Goal: Task Accomplishment & Management: Use online tool/utility

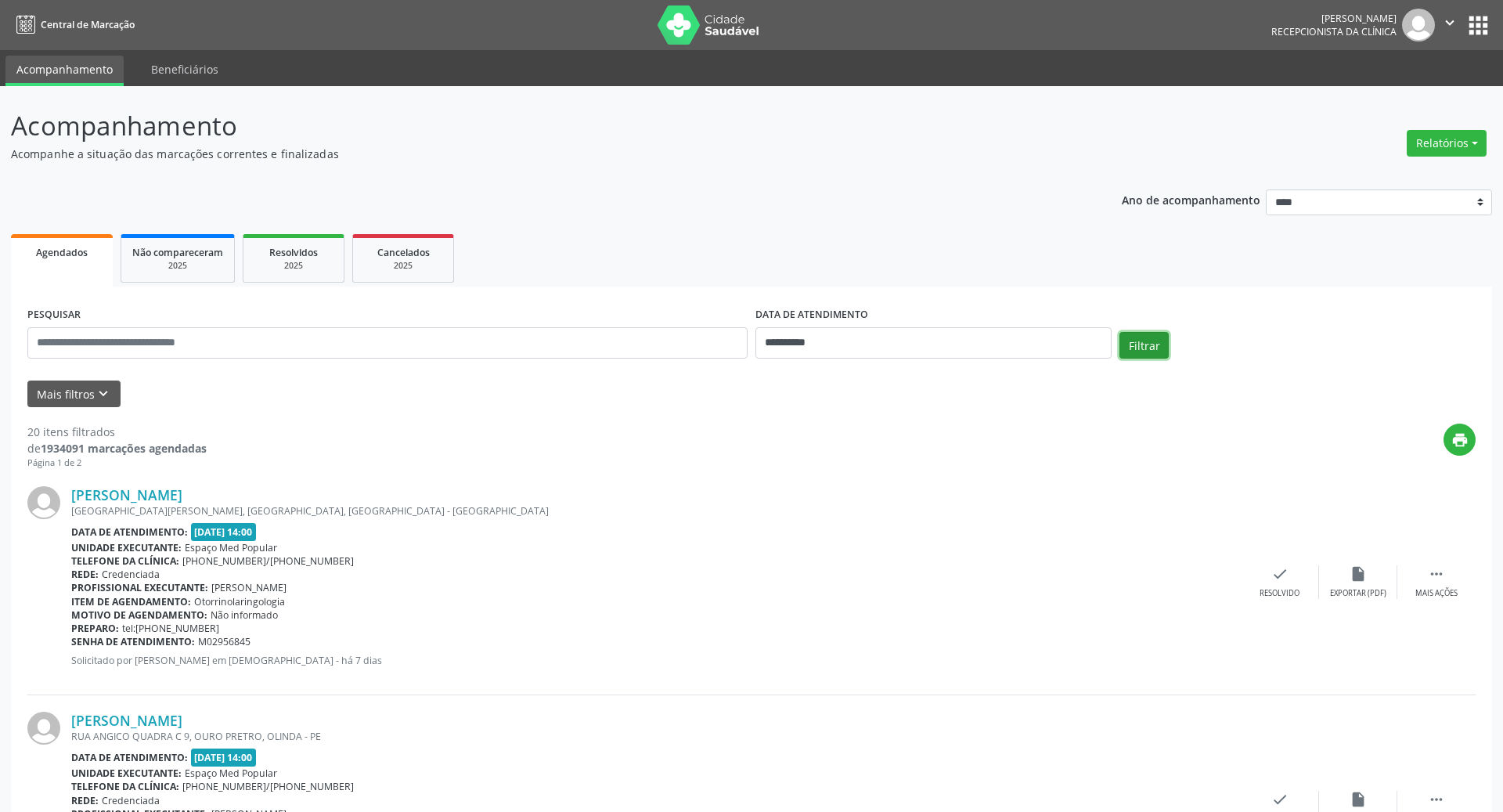
click at [1142, 346] on button "Filtrar" at bounding box center [1144, 345] width 50 height 27
click at [1148, 344] on button "Filtrar" at bounding box center [1144, 345] width 50 height 27
click at [1133, 346] on button "Filtrar" at bounding box center [1144, 345] width 50 height 27
click at [475, 344] on input "text" at bounding box center [387, 342] width 720 height 31
click at [546, 515] on div "R DAS ORQUIDEAS, COHAB, RIO DOCE, OLINDA - PE" at bounding box center [656, 511] width 1169 height 13
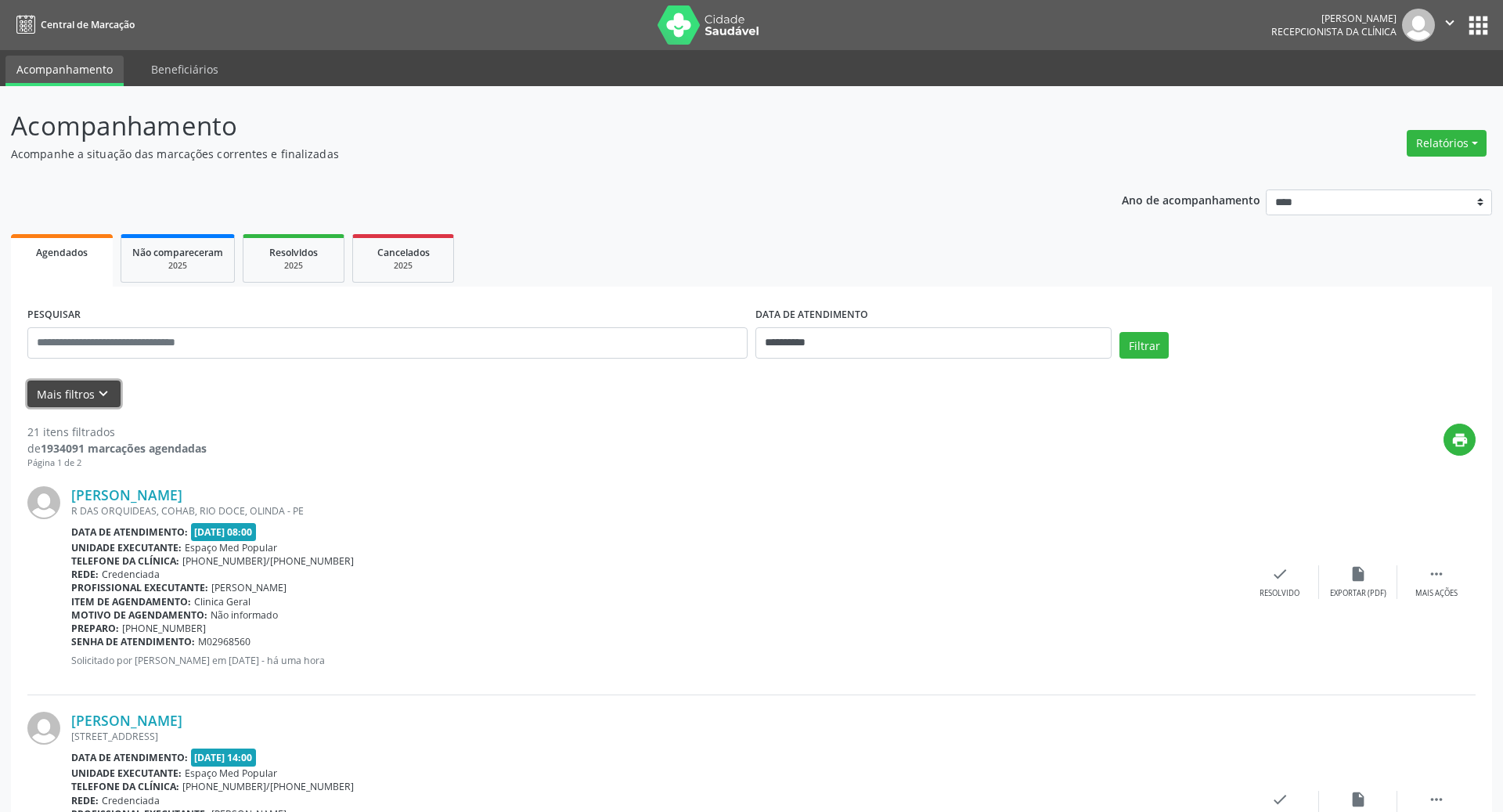
click at [79, 385] on button "Mais filtros keyboard_arrow_down" at bounding box center [74, 394] width 93 height 28
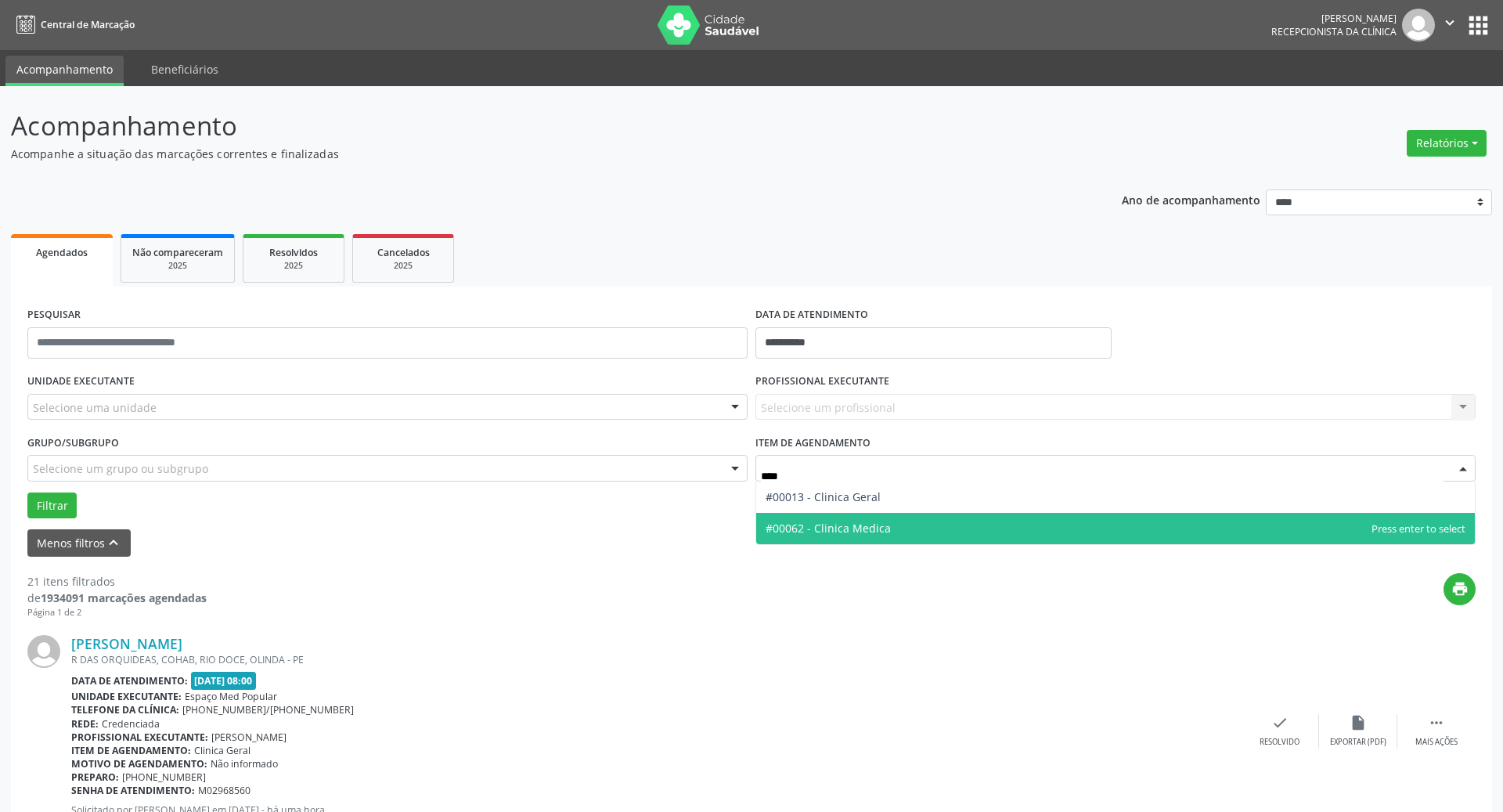
type input "*****"
click at [843, 537] on span "#00062 - Clinica Medica" at bounding box center [1115, 528] width 719 height 31
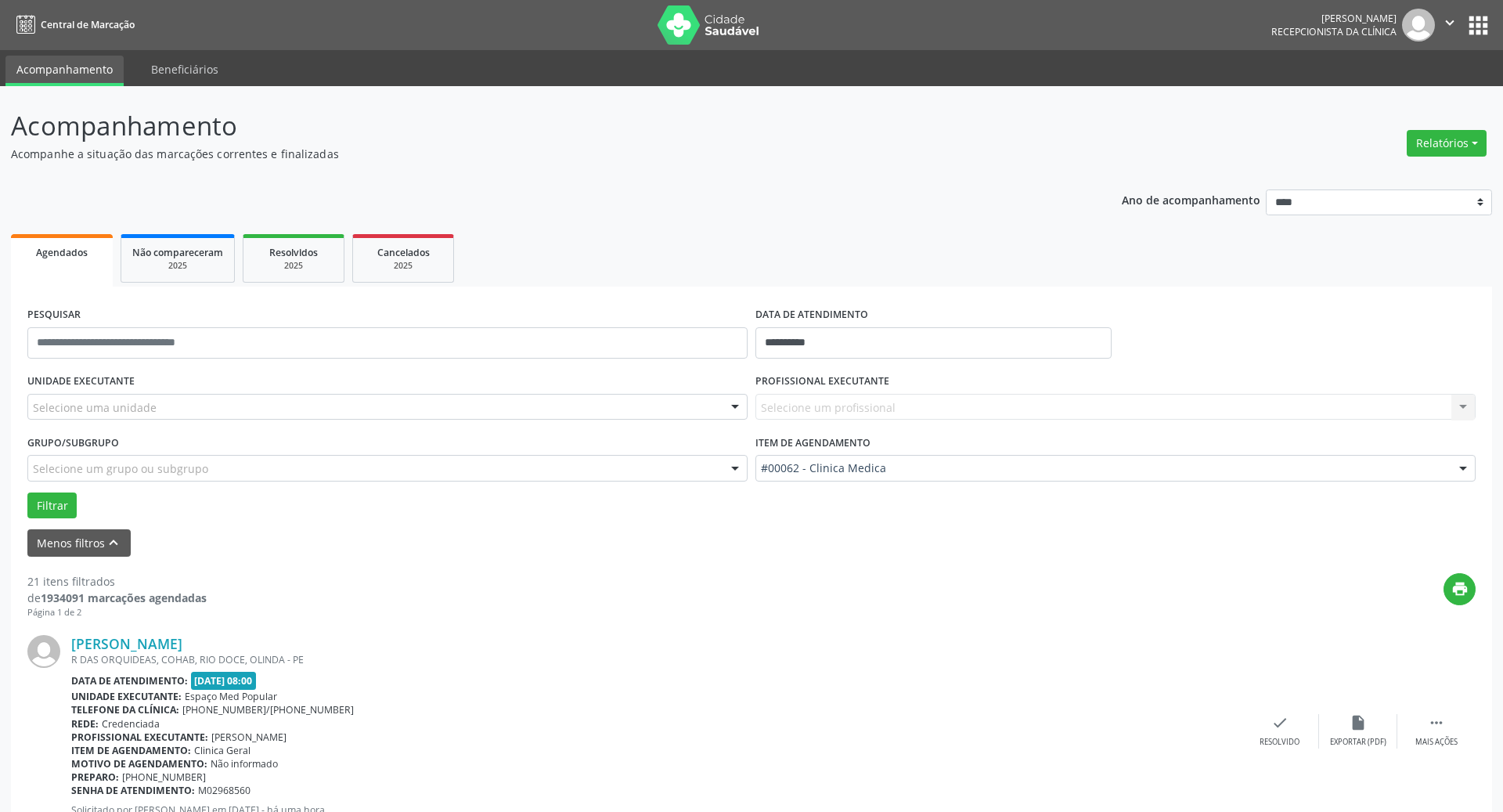
click at [825, 412] on div "Selecione um profissional Nenhum resultado encontrado para: " " Não há nenhuma …" at bounding box center [1114, 407] width 720 height 27
click at [826, 395] on div "Selecione um profissional Nenhum resultado encontrado para: " " Não há nenhuma …" at bounding box center [1114, 407] width 720 height 27
click at [1224, 394] on div "Selecione um profissional Nenhum resultado encontrado para: " " Não há nenhuma …" at bounding box center [1114, 407] width 720 height 27
click at [1462, 401] on div "Selecione um profissional Nenhum resultado encontrado para: " " Não há nenhuma …" at bounding box center [1114, 407] width 720 height 27
click at [1011, 419] on div "PROFISSIONAL EXECUTANTE Selecione um profissional Nenhum resultado encontrado p…" at bounding box center [1115, 400] width 728 height 61
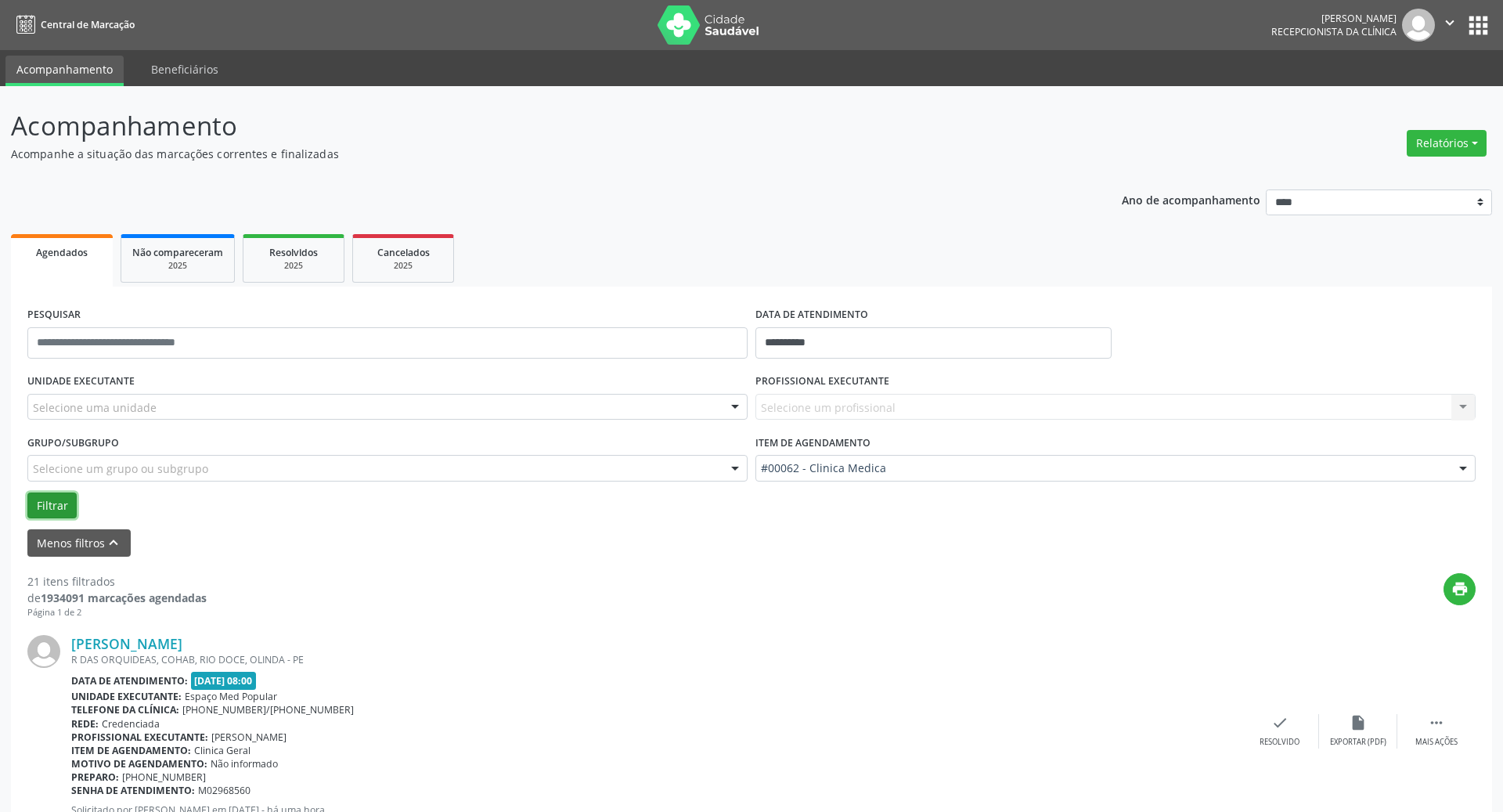
click at [43, 509] on button "Filtrar" at bounding box center [52, 506] width 50 height 27
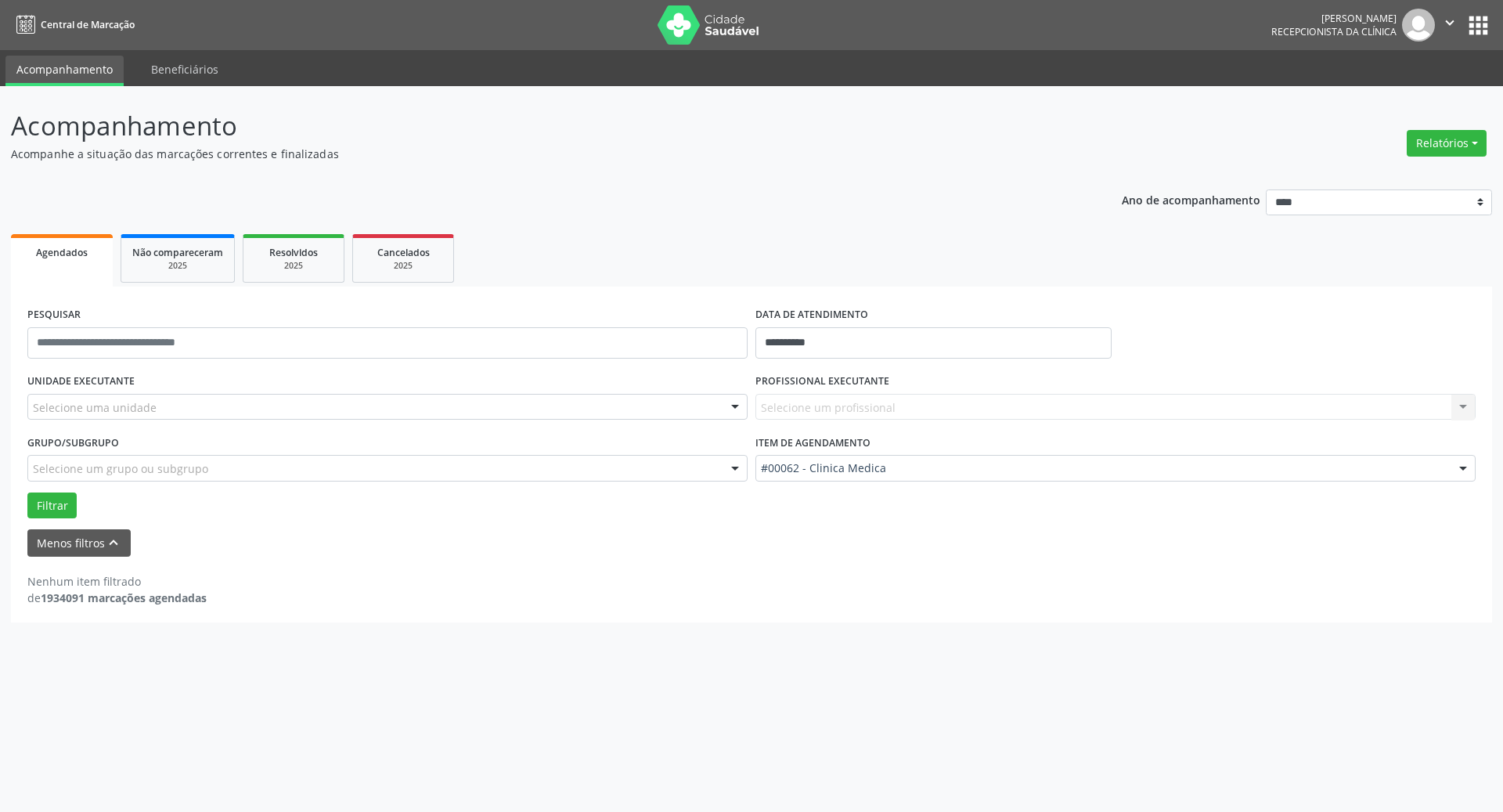
click at [224, 400] on div "Selecione uma unidade" at bounding box center [387, 407] width 720 height 27
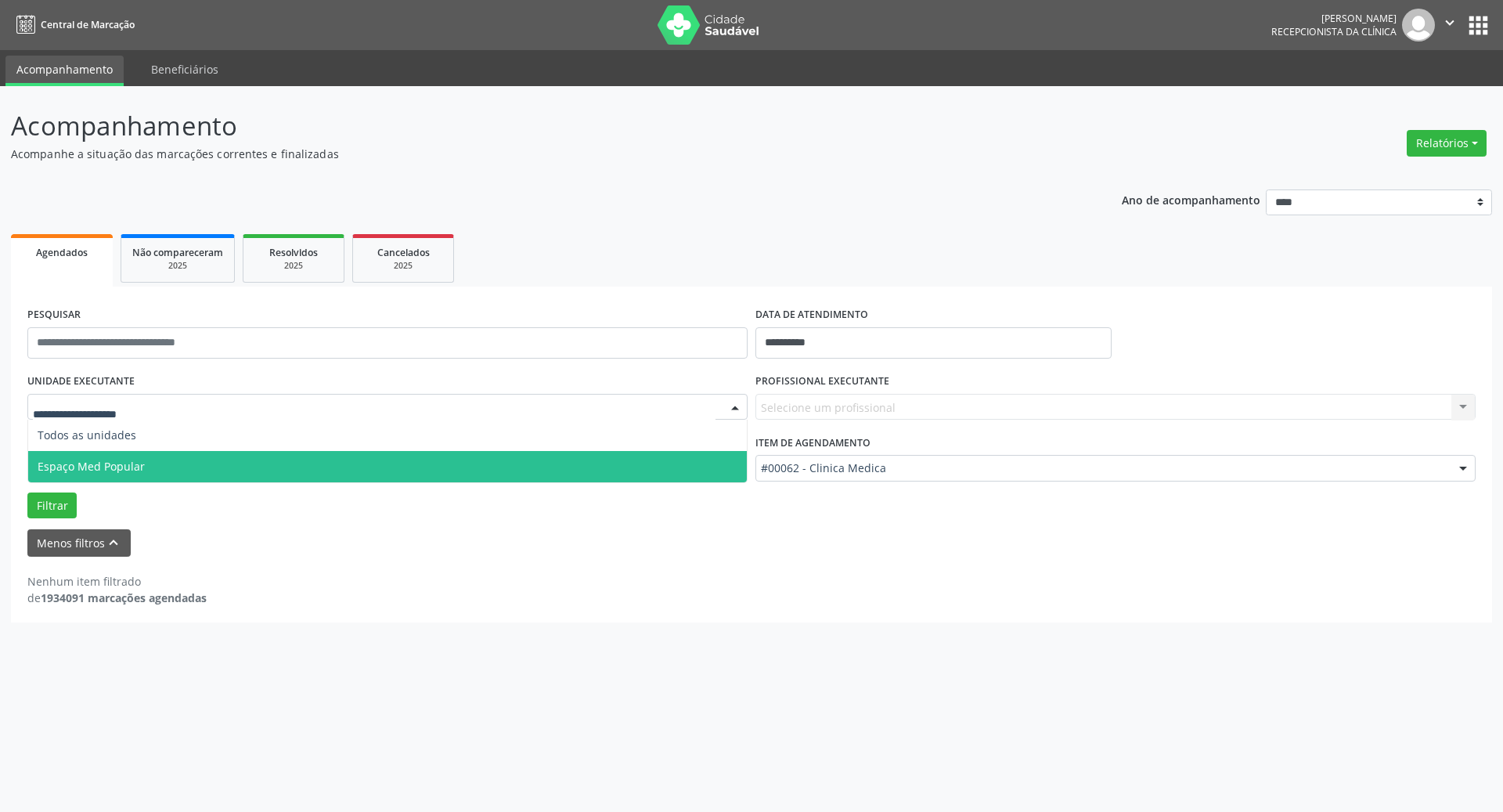
click at [209, 463] on span "Espaço Med Popular" at bounding box center [388, 466] width 719 height 31
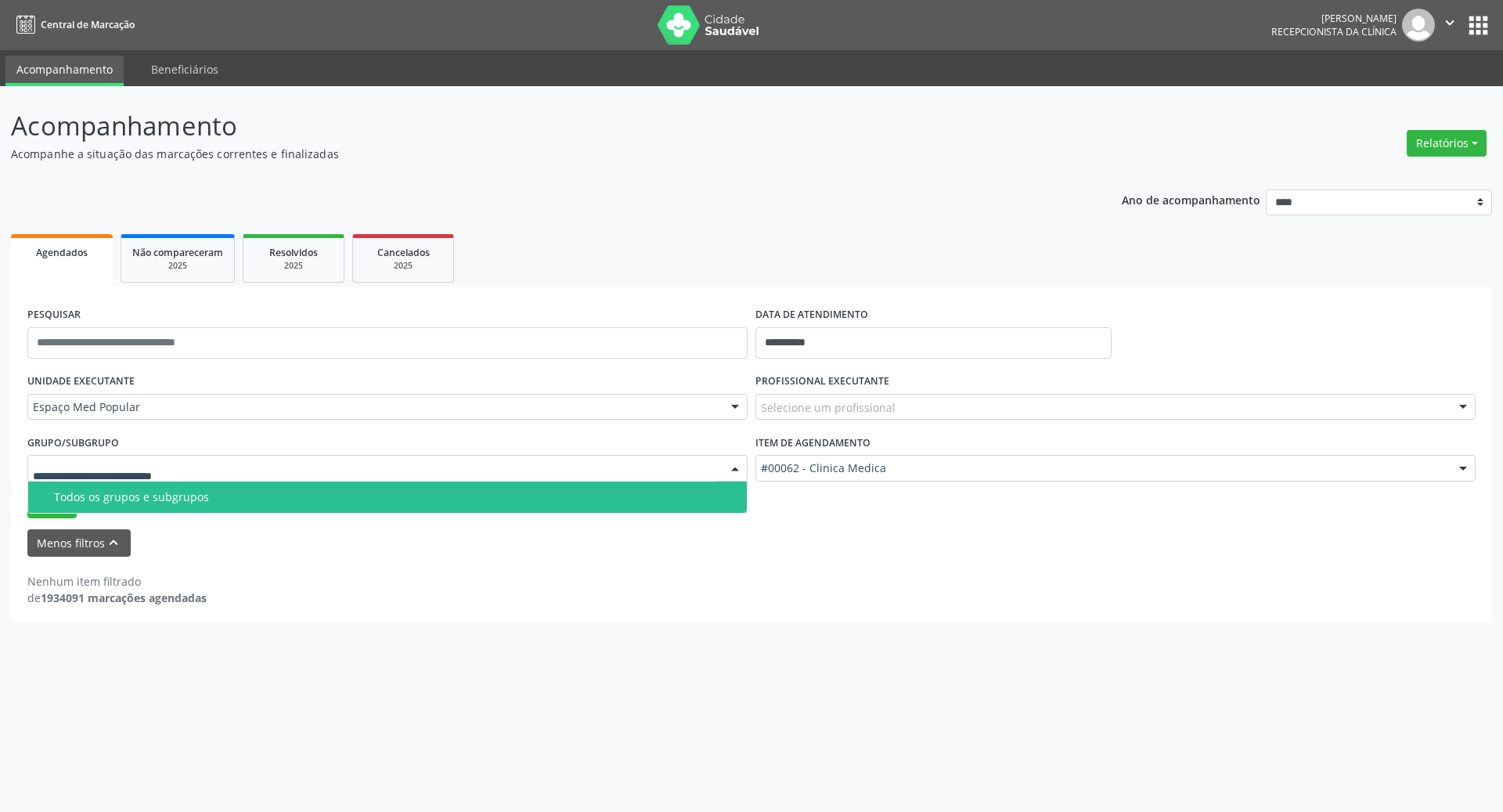
click at [208, 475] on div at bounding box center [387, 468] width 720 height 27
click at [338, 561] on div "Nenhum item filtrado de 1934091 marcações agendadas" at bounding box center [751, 581] width 1448 height 50
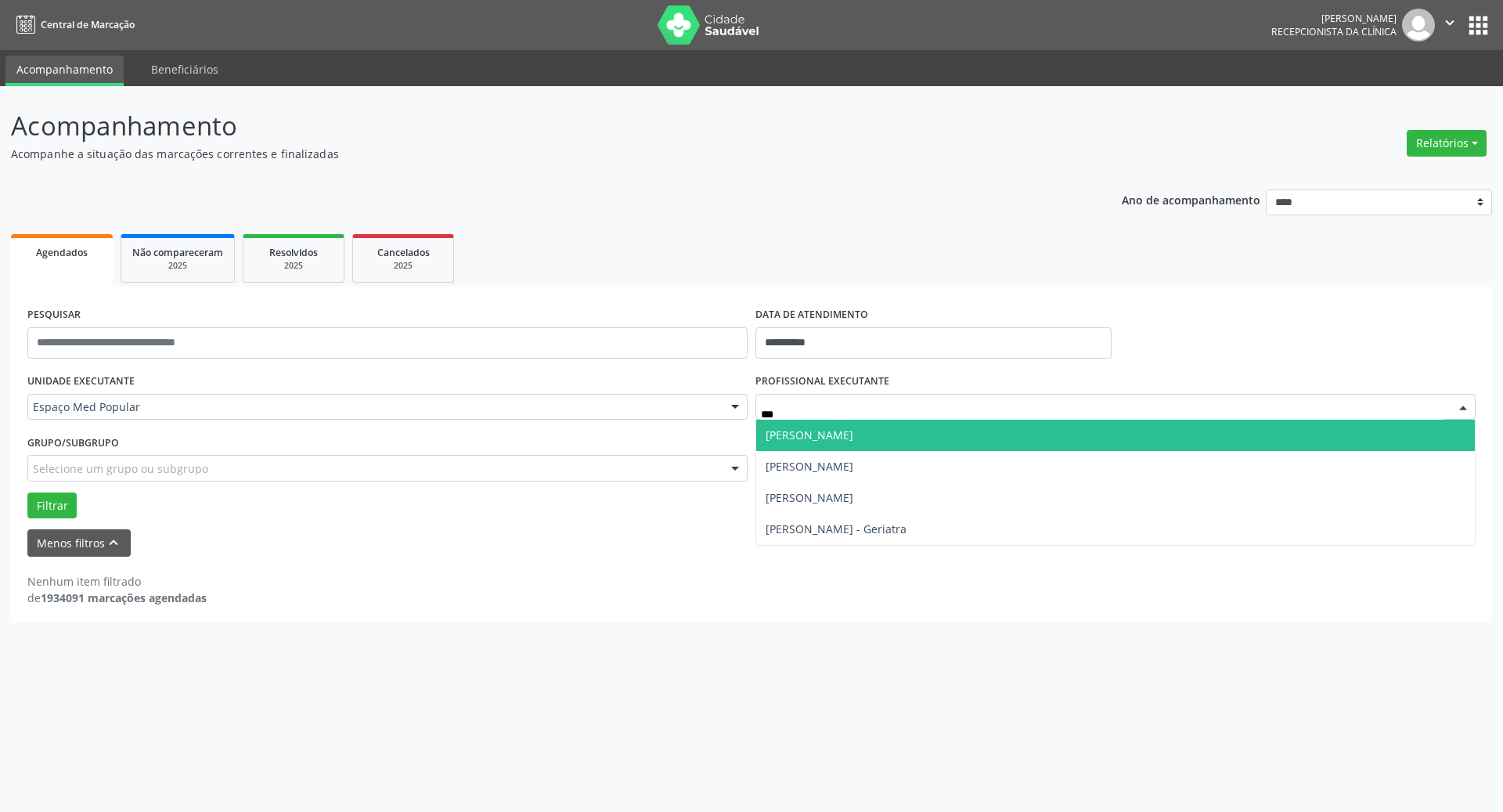
type input "****"
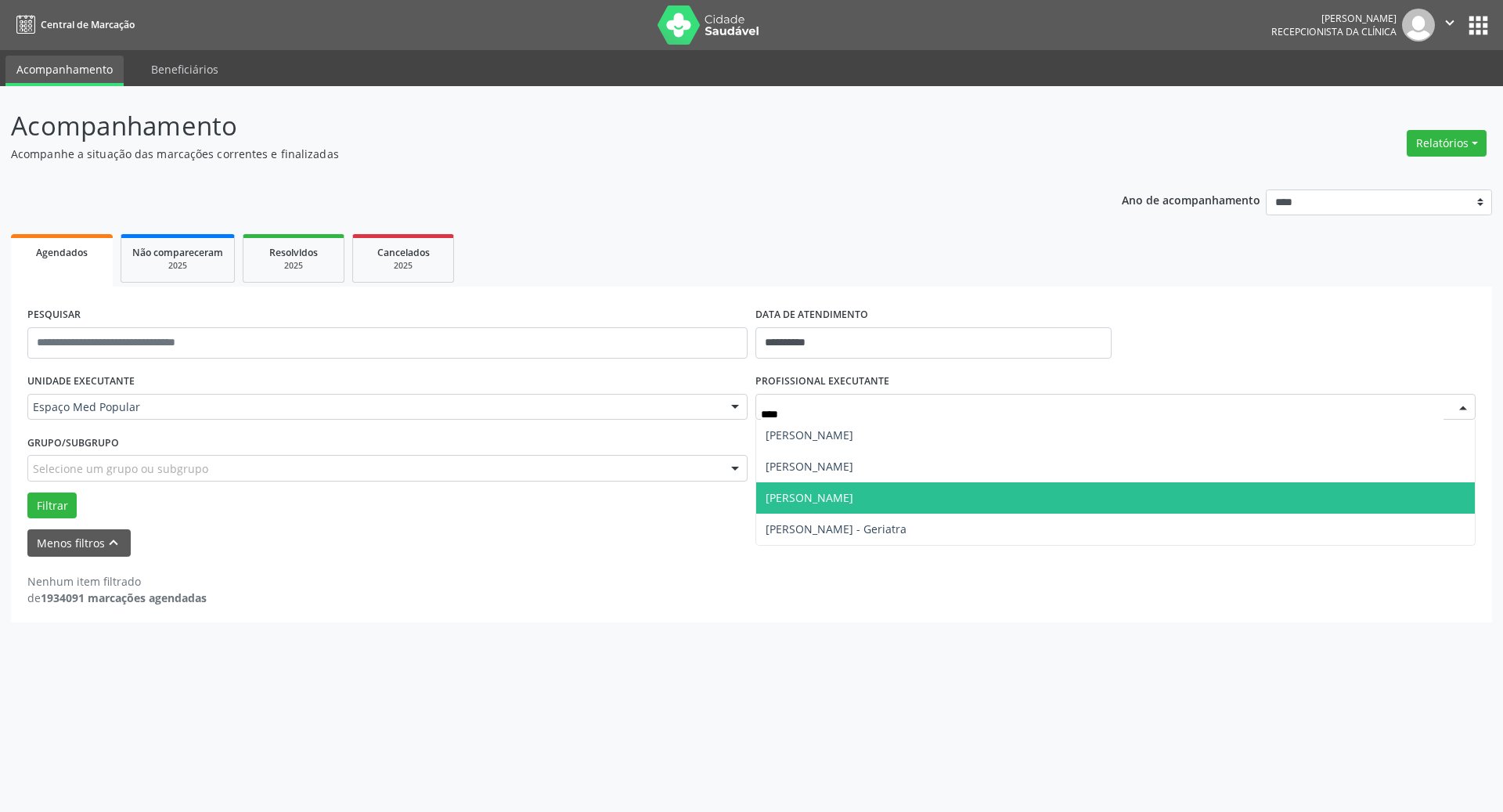
click at [827, 497] on span "[PERSON_NAME]" at bounding box center [809, 497] width 88 height 15
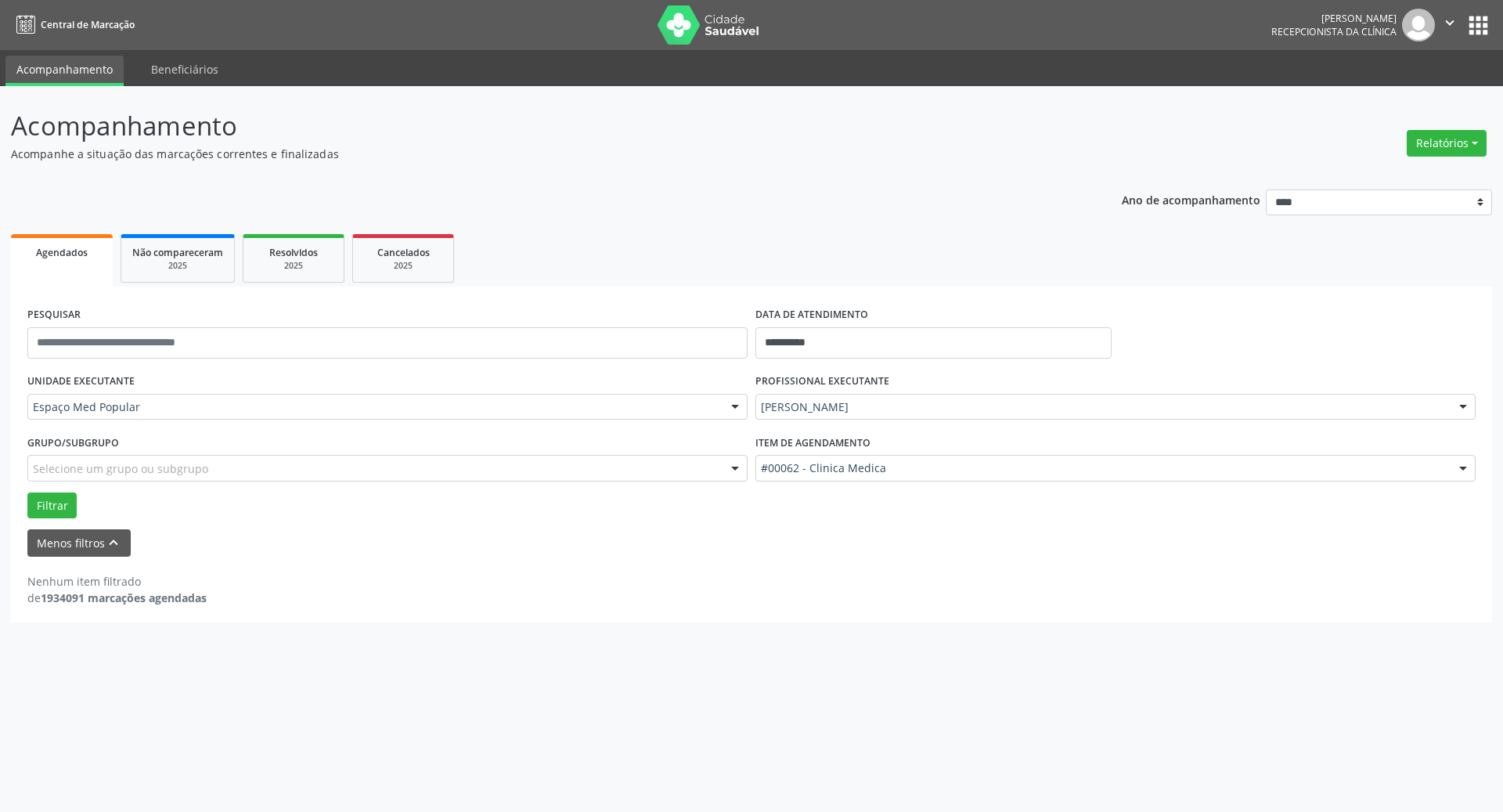
click at [49, 490] on div "Grupo/Subgrupo Selecione um grupo ou subgrupo Todos os grupos e subgrupos Nenhu…" at bounding box center [388, 461] width 728 height 61
click at [50, 510] on button "Filtrar" at bounding box center [52, 506] width 50 height 27
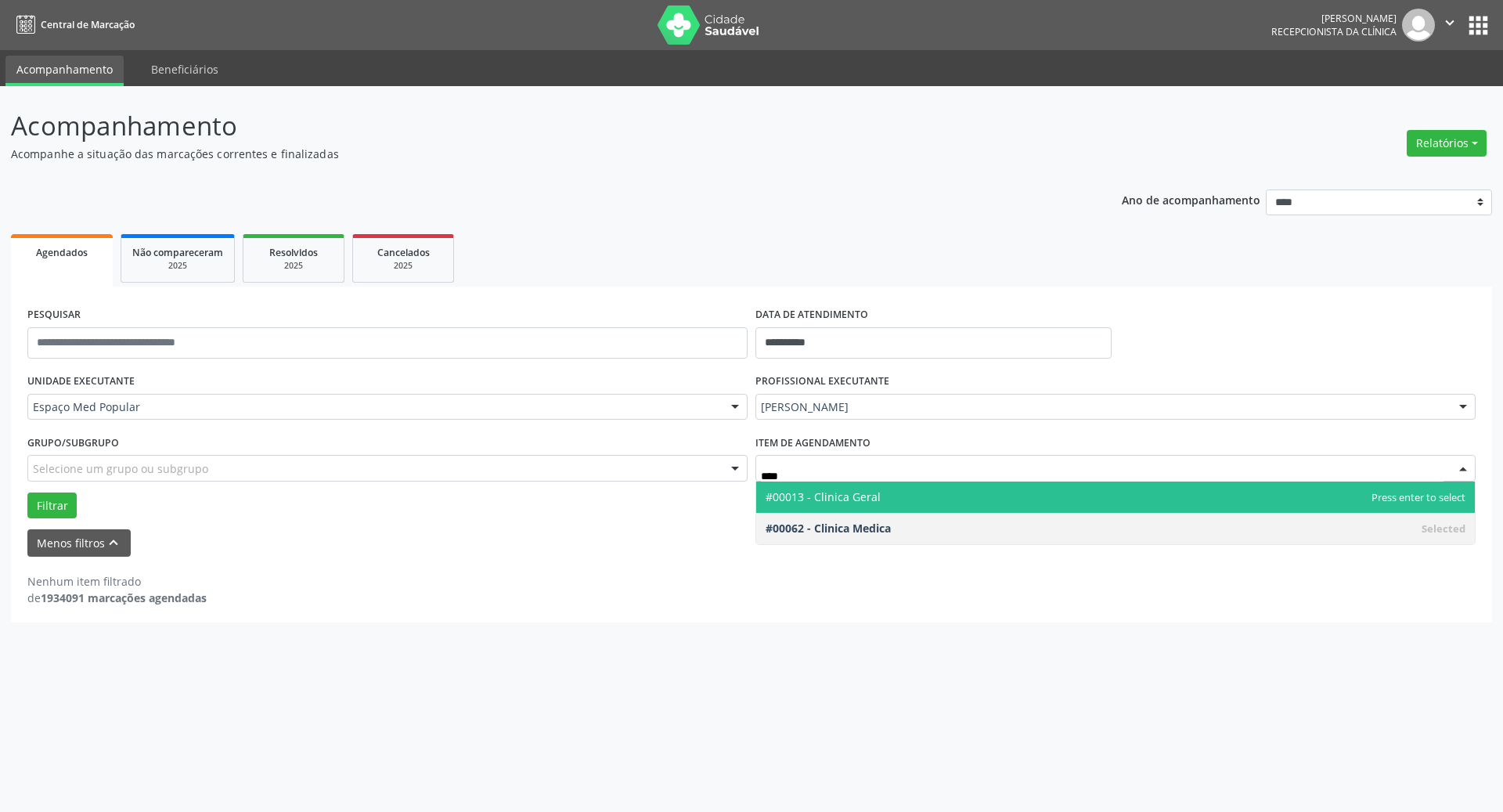
type input "*****"
click at [829, 502] on span "#00013 - Clinica Geral" at bounding box center [823, 497] width 115 height 15
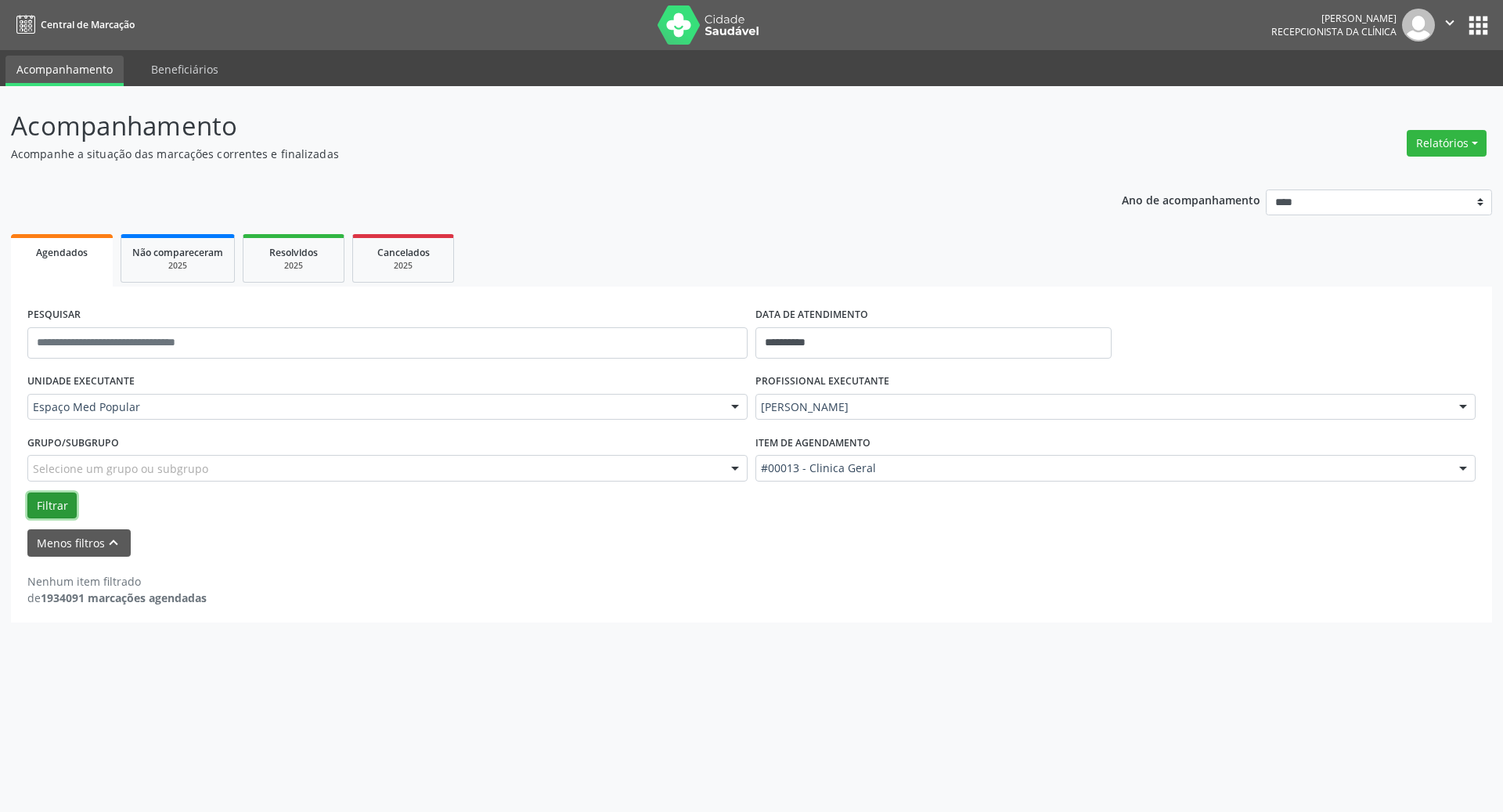
click at [34, 497] on button "Filtrar" at bounding box center [52, 506] width 50 height 27
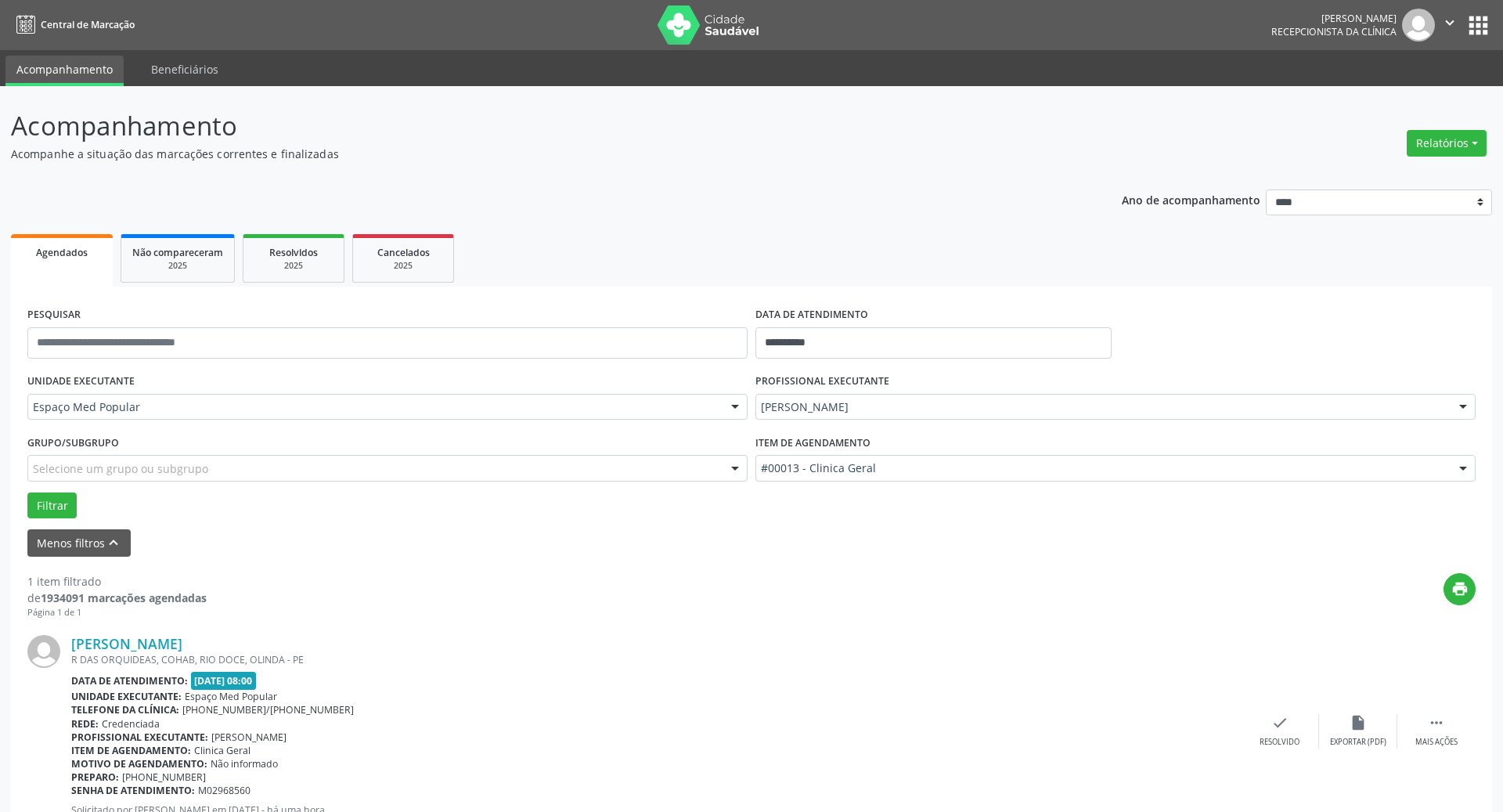
scroll to position [58, 0]
